Goal: Task Accomplishment & Management: Manage account settings

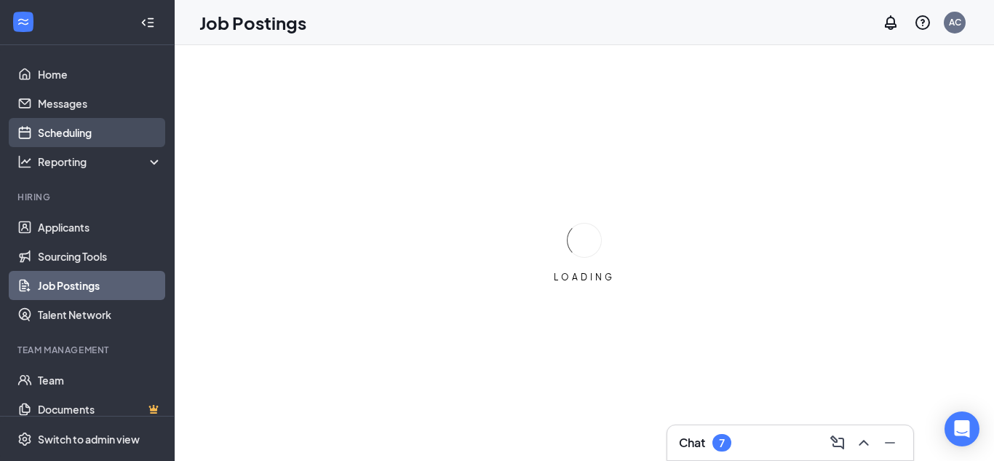
click at [55, 128] on link "Scheduling" at bounding box center [100, 132] width 124 height 29
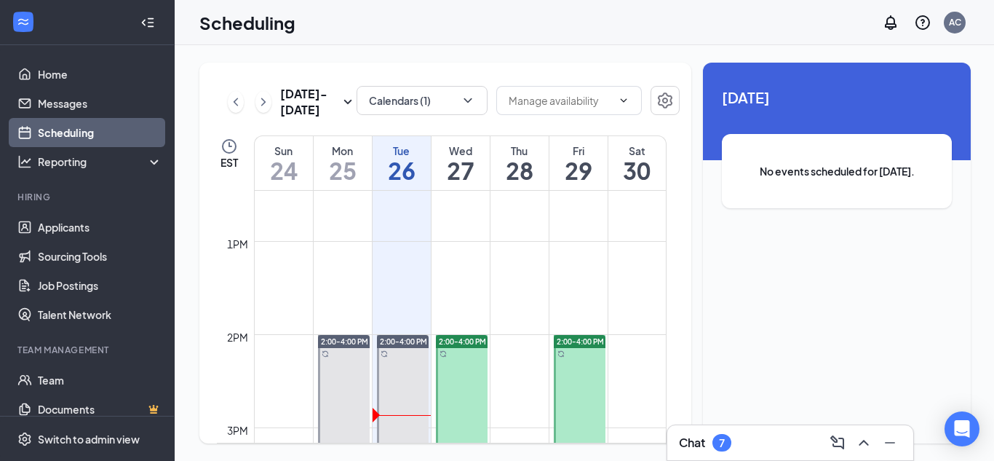
scroll to position [1160, 0]
click at [546, 103] on input "text" at bounding box center [560, 100] width 103 height 16
click at [605, 101] on input "text" at bounding box center [560, 100] width 103 height 16
click at [458, 98] on button "Calendars (1)" at bounding box center [422, 100] width 131 height 29
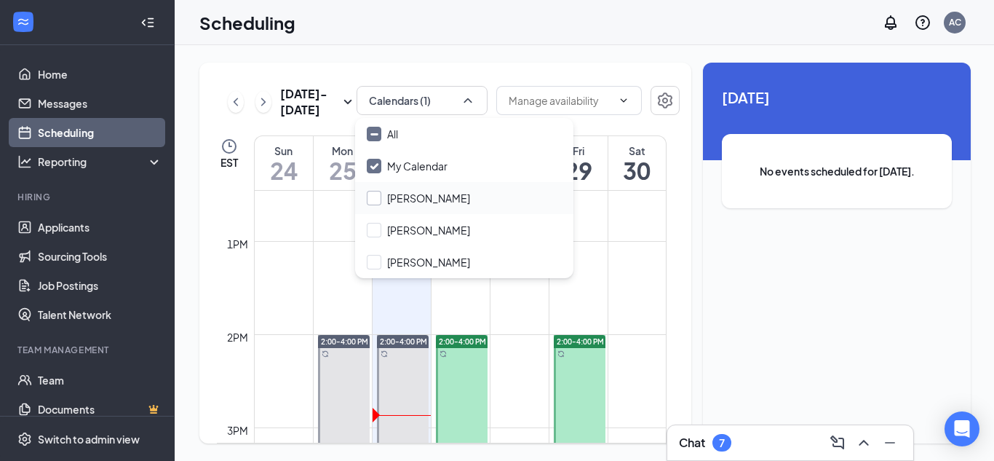
click at [378, 194] on input "[PERSON_NAME]" at bounding box center [418, 198] width 103 height 15
checkbox input "true"
click at [377, 231] on input "[PERSON_NAME]" at bounding box center [418, 230] width 103 height 15
click at [376, 230] on input "[PERSON_NAME]" at bounding box center [418, 230] width 103 height 15
checkbox input "false"
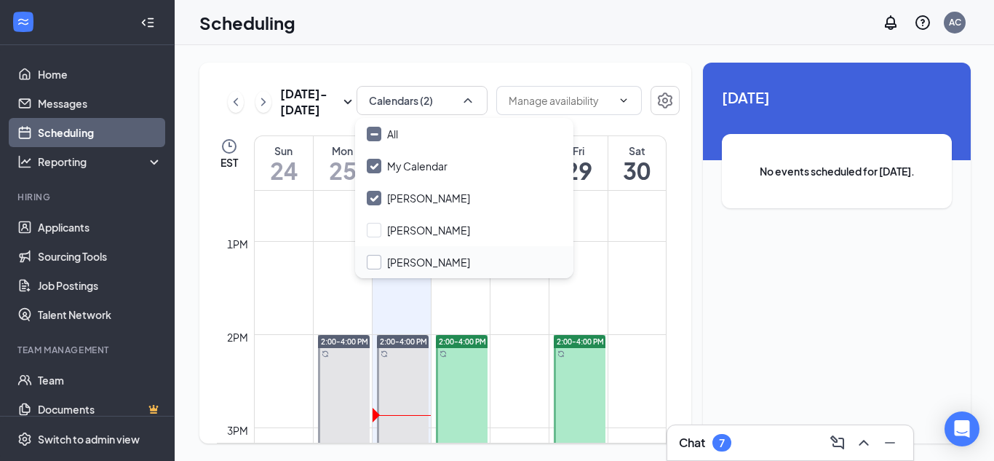
click at [367, 261] on input "[PERSON_NAME]" at bounding box center [418, 262] width 103 height 15
checkbox input "true"
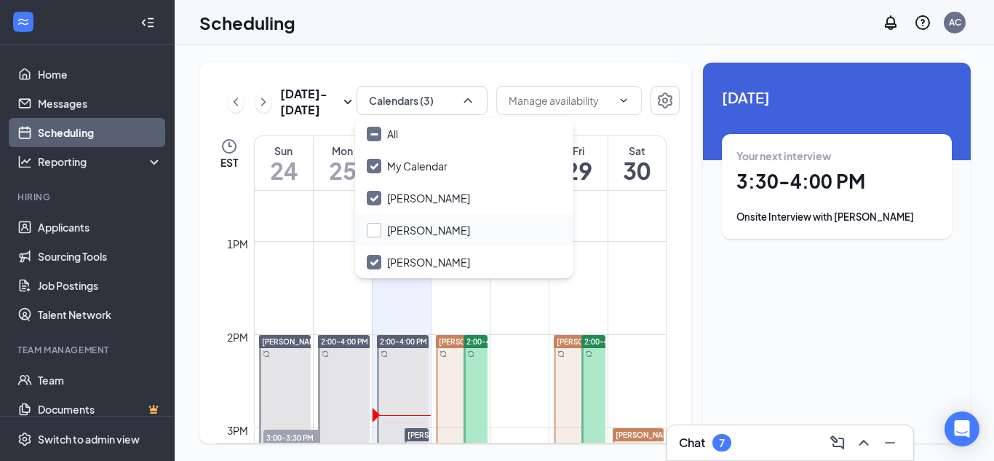
click at [373, 226] on input "[PERSON_NAME]" at bounding box center [418, 230] width 103 height 15
checkbox input "false"
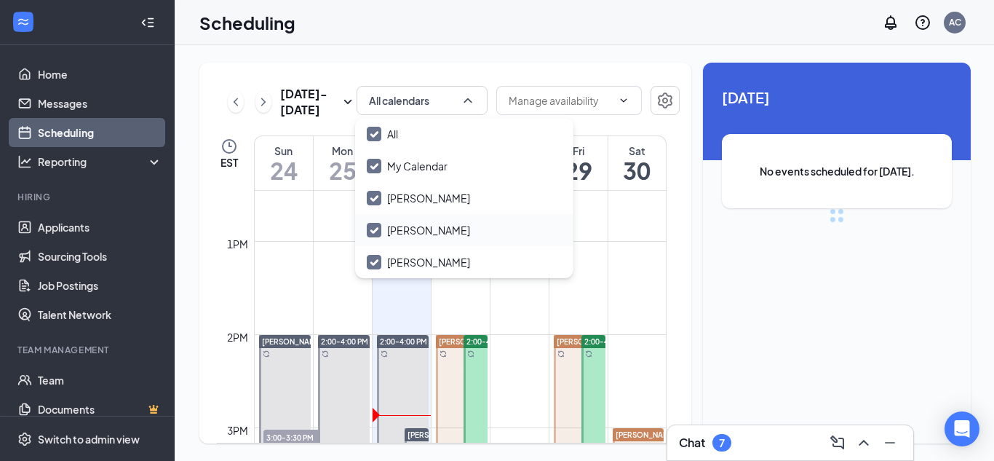
checkbox input "true"
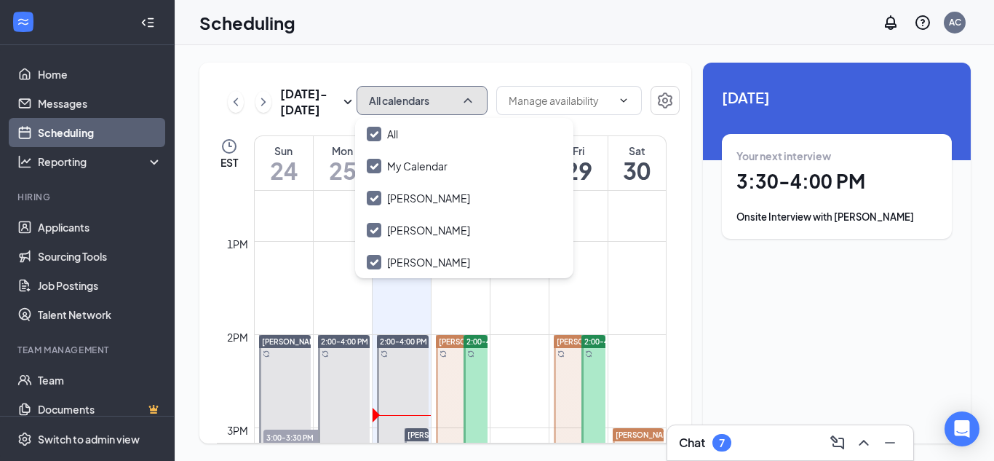
click at [453, 87] on button "All calendars" at bounding box center [422, 100] width 131 height 29
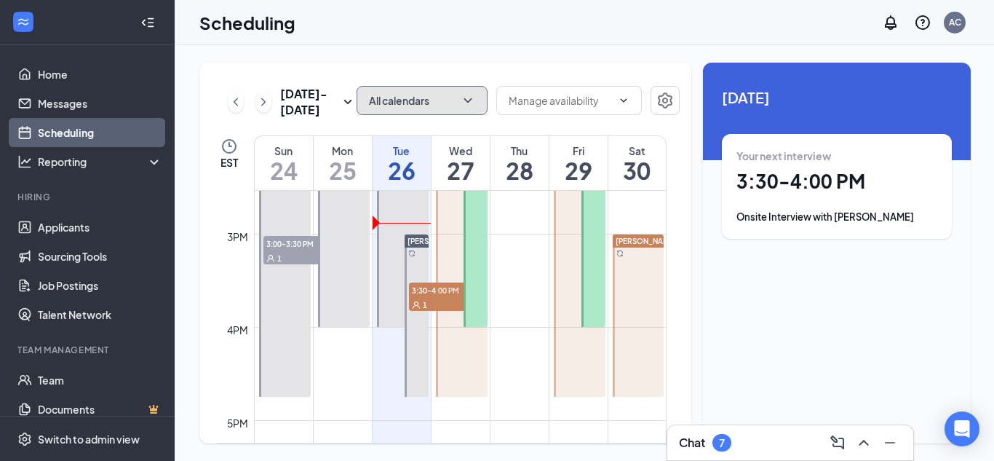
scroll to position [1353, 0]
click at [776, 434] on div "Chat 7" at bounding box center [790, 442] width 223 height 23
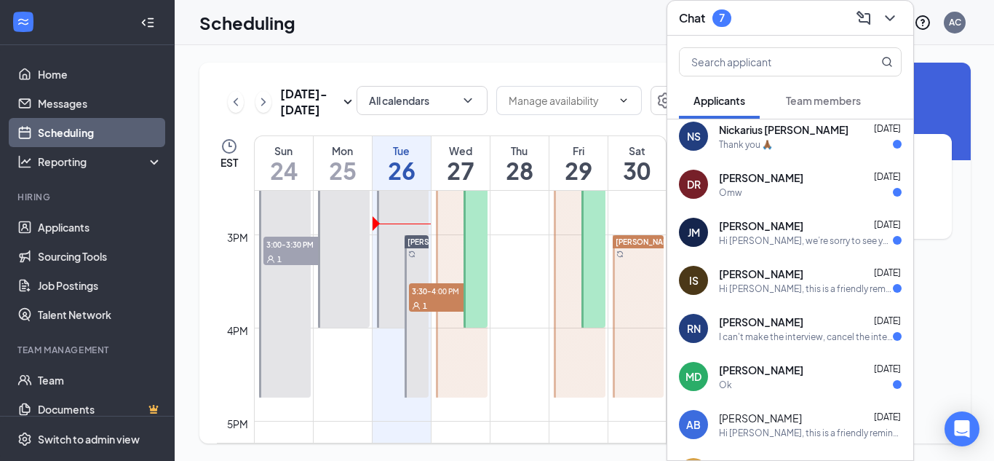
scroll to position [0, 0]
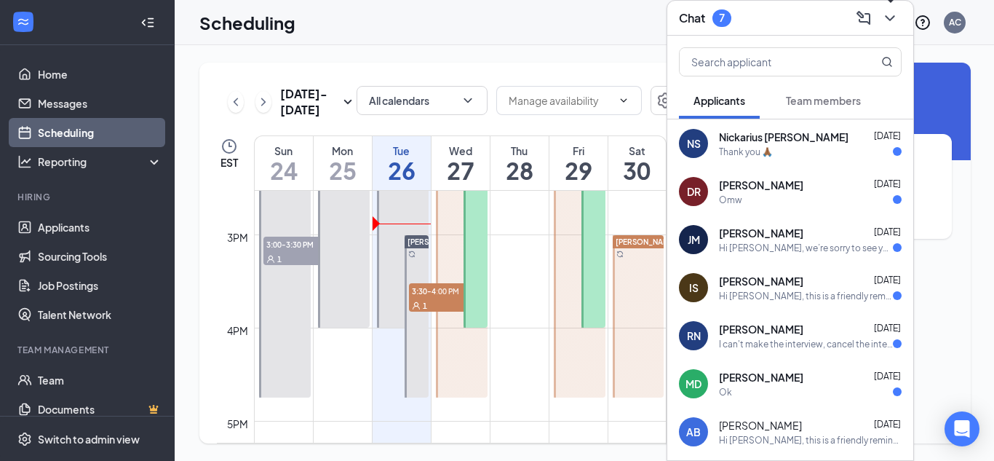
click at [901, 15] on button at bounding box center [889, 18] width 23 height 23
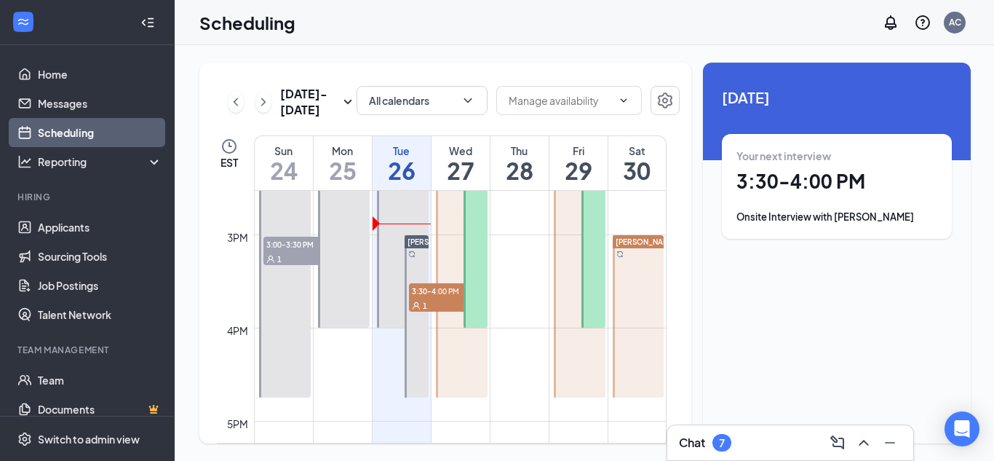
click at [779, 204] on div "Your next interview 3:30 - 4:00 PM Onsite Interview with [PERSON_NAME]" at bounding box center [836, 186] width 201 height 76
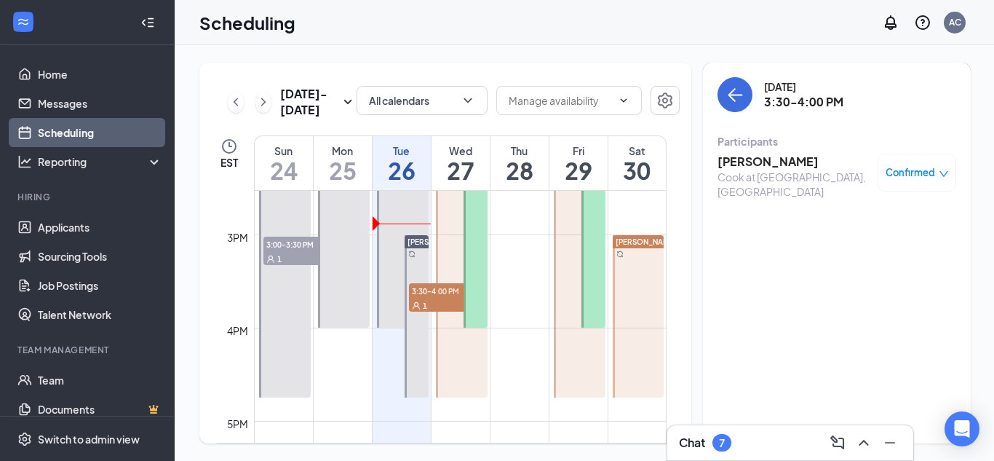
click at [925, 175] on span "Confirmed" at bounding box center [909, 172] width 49 height 15
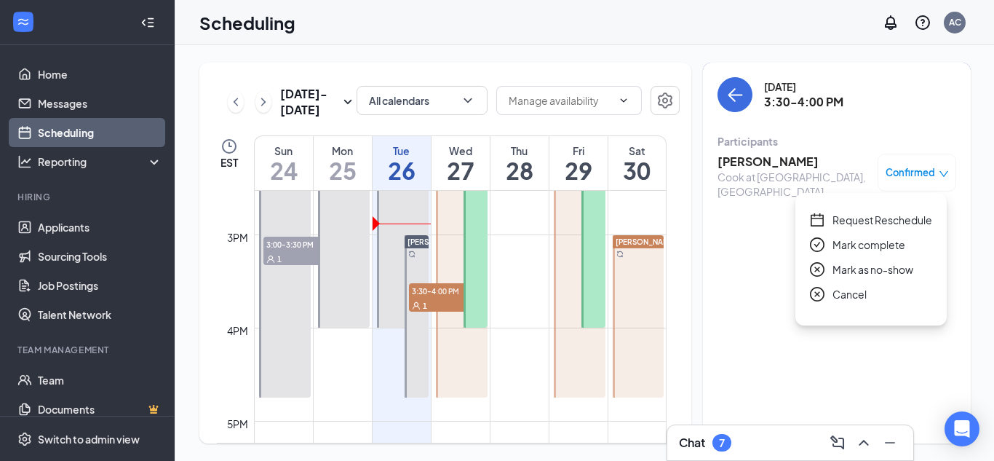
click at [925, 175] on span "Confirmed" at bounding box center [909, 172] width 49 height 15
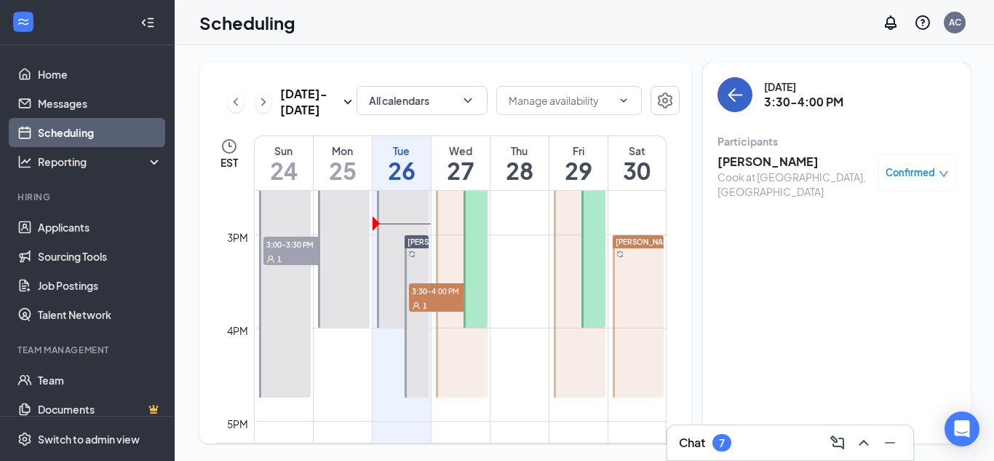
click at [726, 96] on icon "ArrowLeft" at bounding box center [734, 94] width 17 height 17
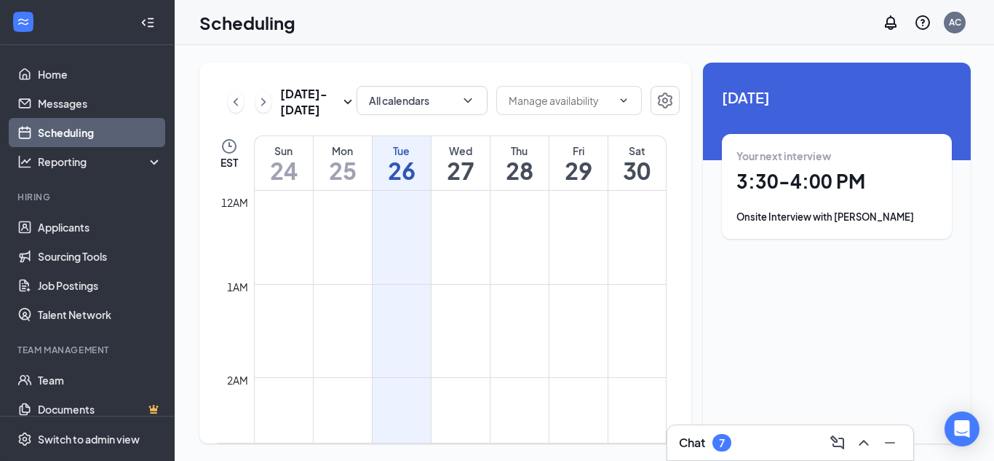
scroll to position [715, 0]
